Goal: Task Accomplishment & Management: Complete application form

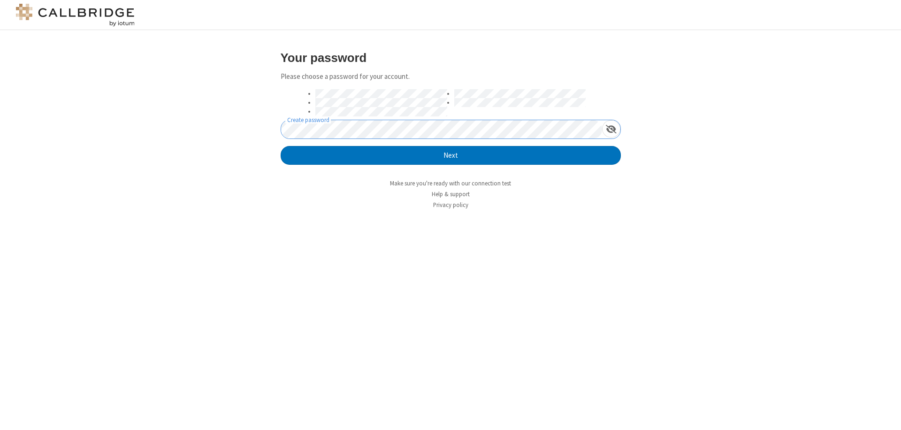
click button "Next" at bounding box center [451, 155] width 340 height 19
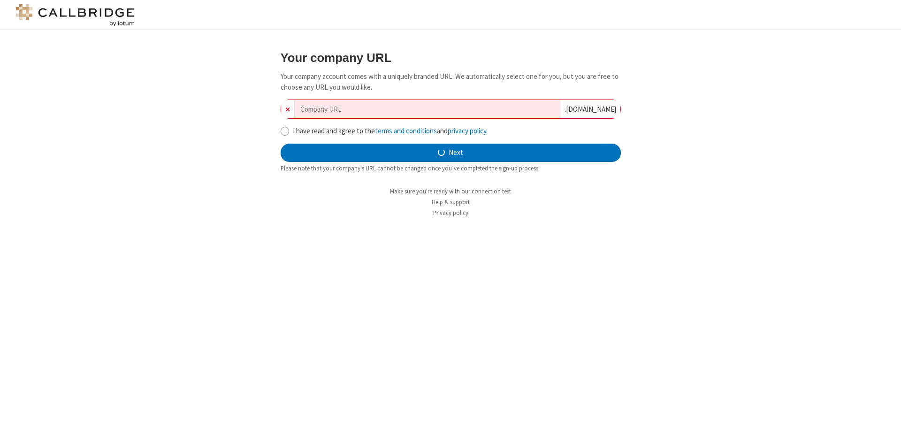
type input "new-company-secured-line-37673"
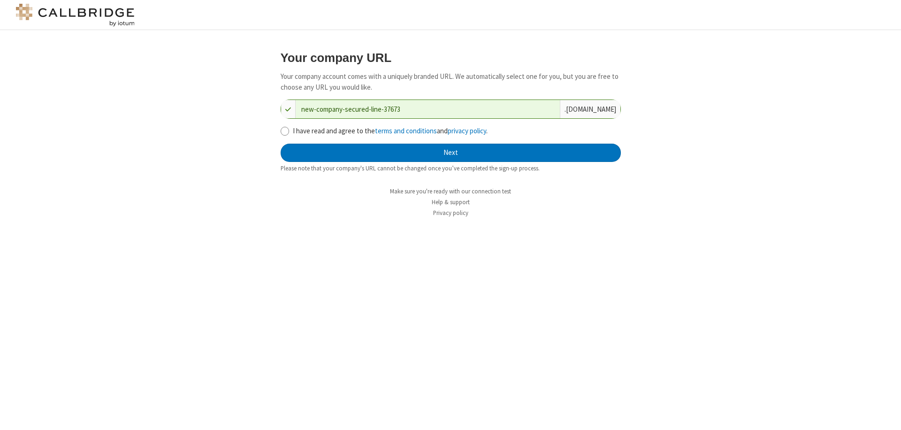
click at [284, 130] on input "I have read and agree to the terms and conditions and privacy policy ." at bounding box center [285, 131] width 9 height 10
checkbox input "true"
click at [451, 153] on button "Next" at bounding box center [451, 153] width 340 height 19
